Goal: Task Accomplishment & Management: Use online tool/utility

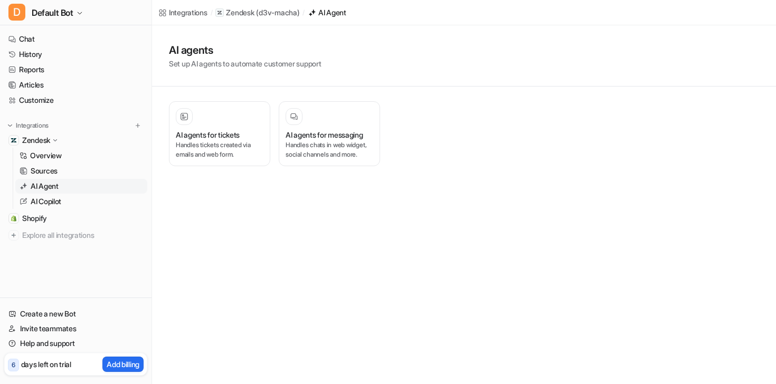
click at [58, 185] on p "AI Agent" at bounding box center [45, 186] width 28 height 11
click at [254, 147] on p "Handles tickets created via emails and web form." at bounding box center [220, 149] width 88 height 19
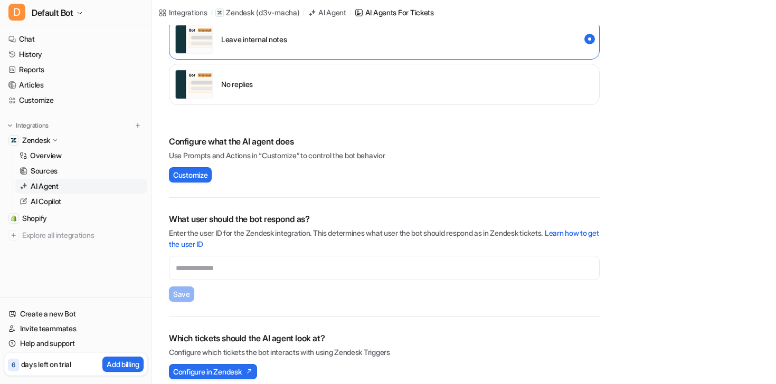
scroll to position [311, 0]
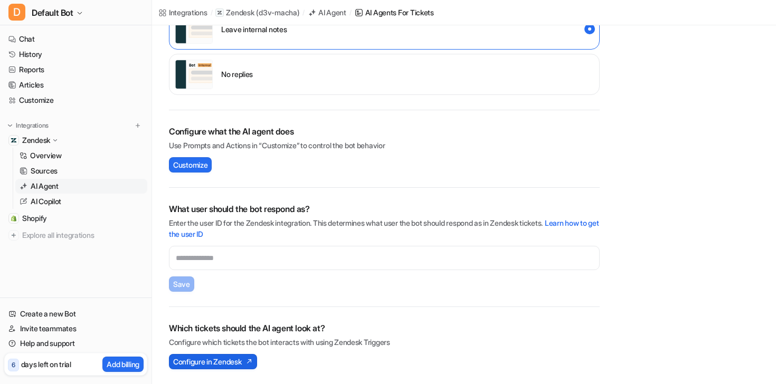
click at [216, 364] on span "Configure in Zendesk" at bounding box center [207, 361] width 68 height 11
click at [186, 168] on span "Customize" at bounding box center [190, 164] width 34 height 11
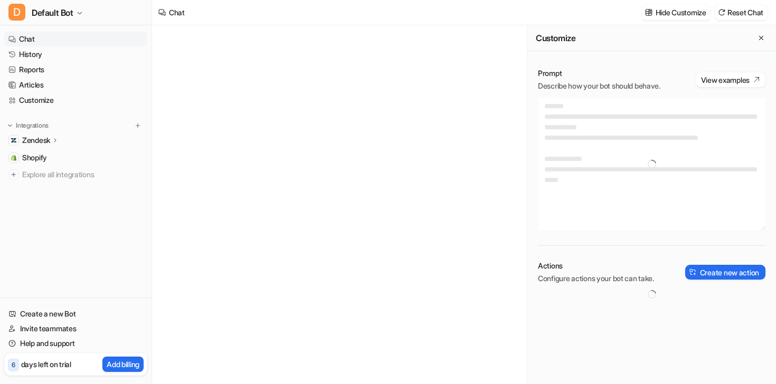
type textarea "**********"
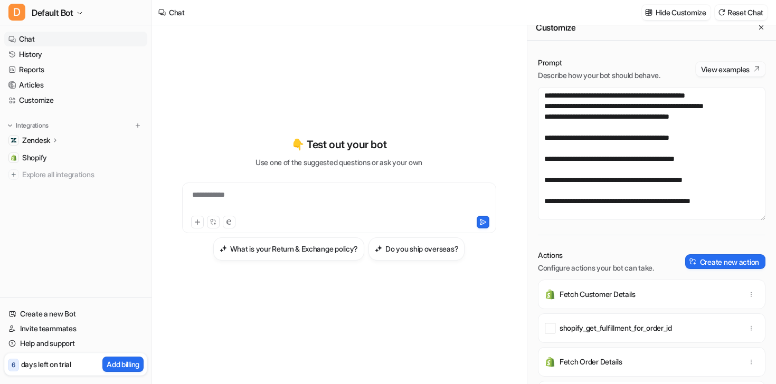
click at [740, 64] on button "View examples" at bounding box center [731, 69] width 70 height 15
